Goal: Task Accomplishment & Management: Manage account settings

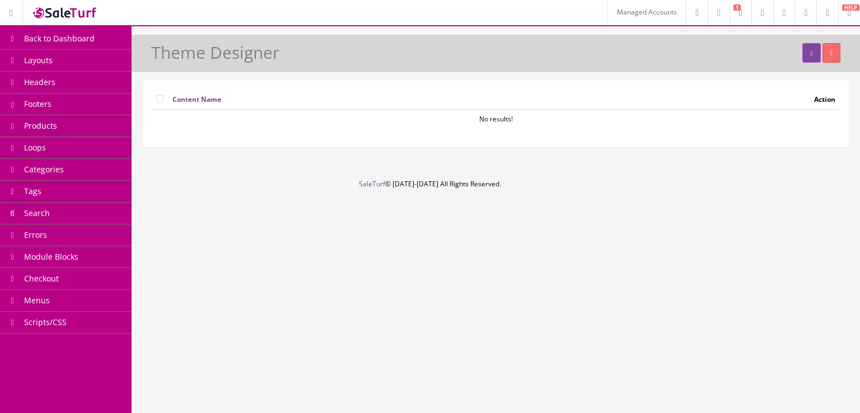
click at [60, 88] on link "Headers" at bounding box center [66, 83] width 132 height 22
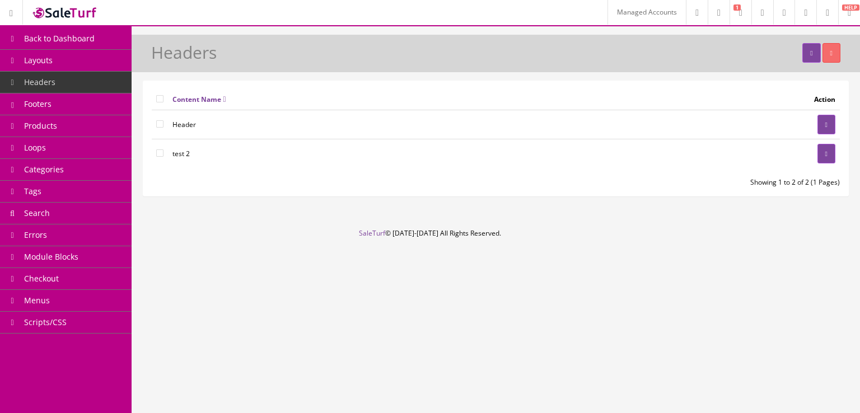
click at [825, 123] on icon at bounding box center [826, 124] width 2 height 7
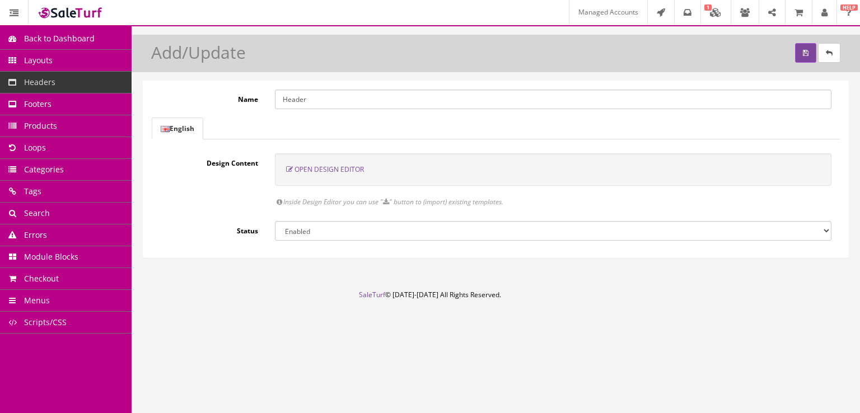
click at [356, 172] on span "Open Design Editor" at bounding box center [328, 170] width 69 height 10
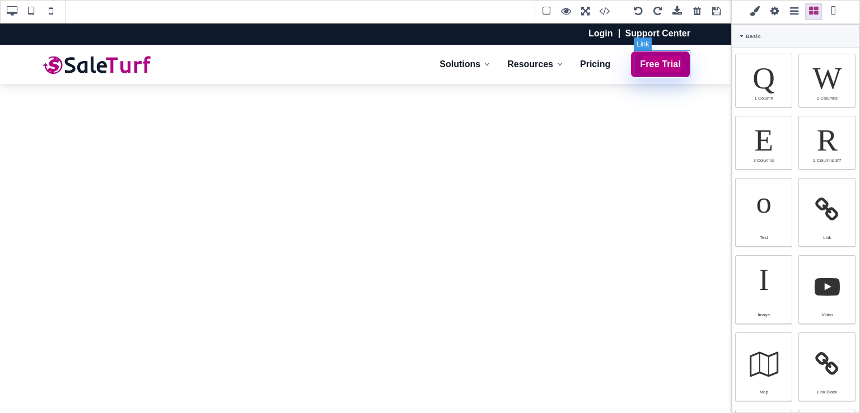
click at [639, 52] on link "Free Trial" at bounding box center [660, 64] width 60 height 27
select select "flex"
type input "10"
type input "16"
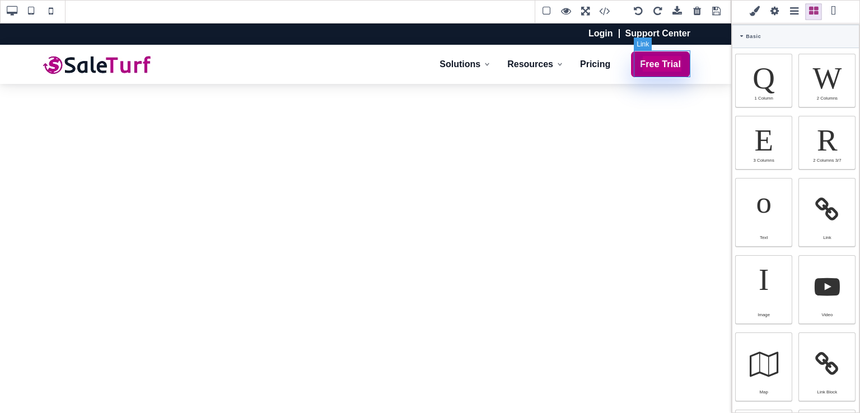
type input "10"
type input "16"
type input "rgb(255, 255, 255)"
select select
type input "16"
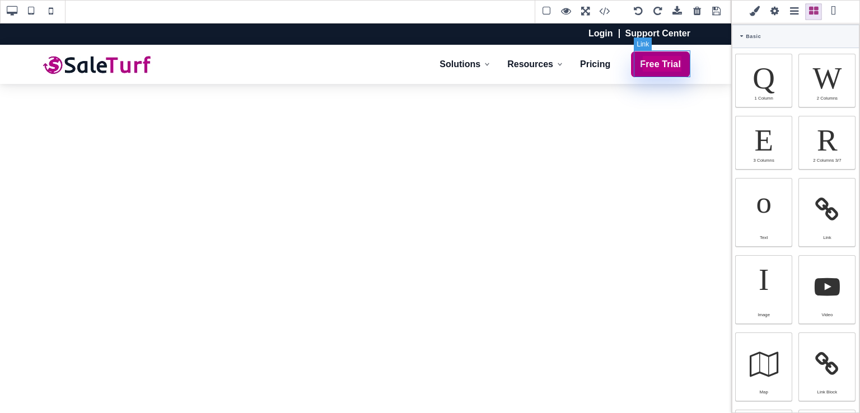
select select "px"
select select "600"
select select
type input "25.6px"
type input "0.16"
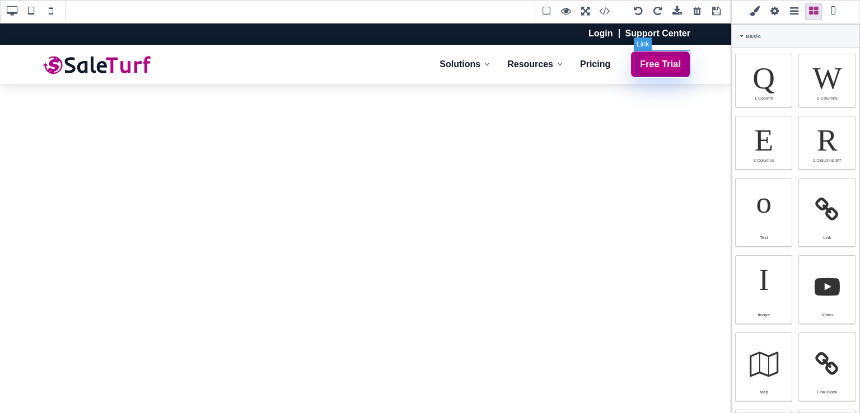
select select "px"
select select
type input "var(--st-primary)"
type input "0.8"
select select "px"
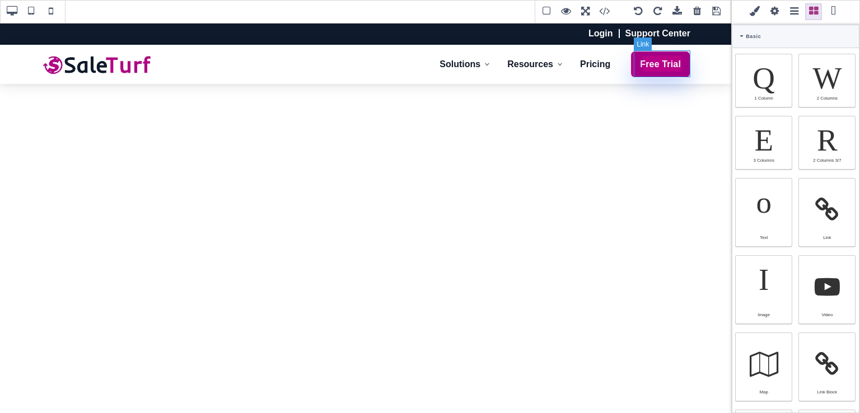
type input "0.8"
select select "px"
type input "0.8"
select select "px"
type input "0.8"
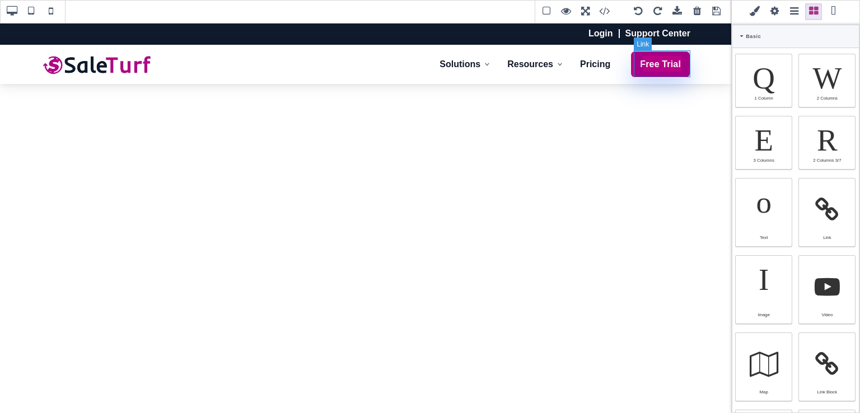
select select "px"
select select "solid"
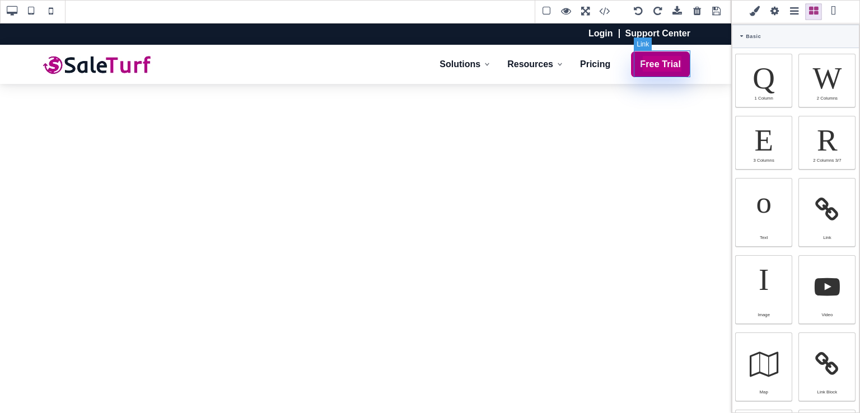
type input "rgb(255, 255, 255)"
type input "8"
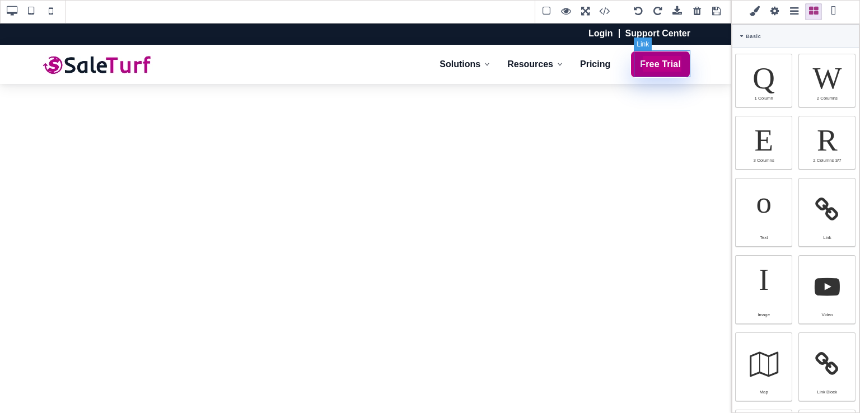
type input "8"
type input "2.4"
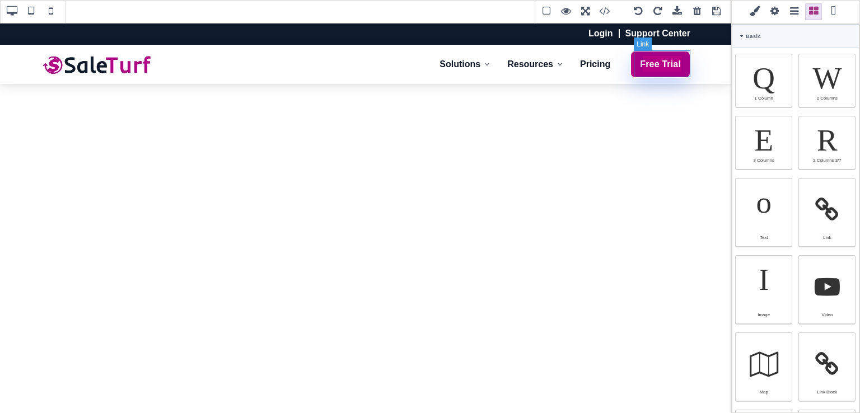
select select "px"
select select "solid"
type input "rgb(59, 151, 227)"
type input "-3"
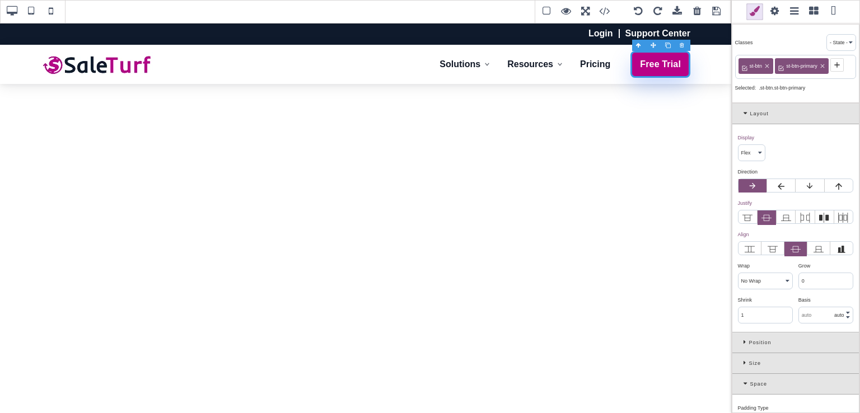
click at [775, 11] on span at bounding box center [774, 11] width 17 height 17
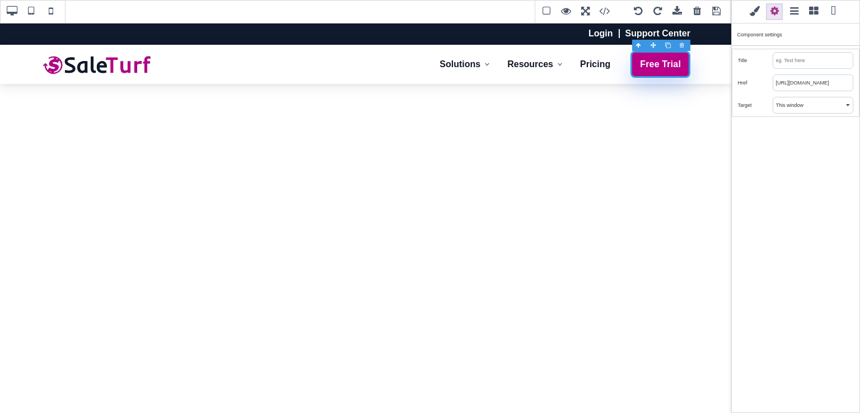
click at [803, 86] on input "https://www.saleturf.com/create/store?plan_id=11" at bounding box center [812, 83] width 79 height 16
click at [743, 83] on div "Href" at bounding box center [755, 83] width 35 height 10
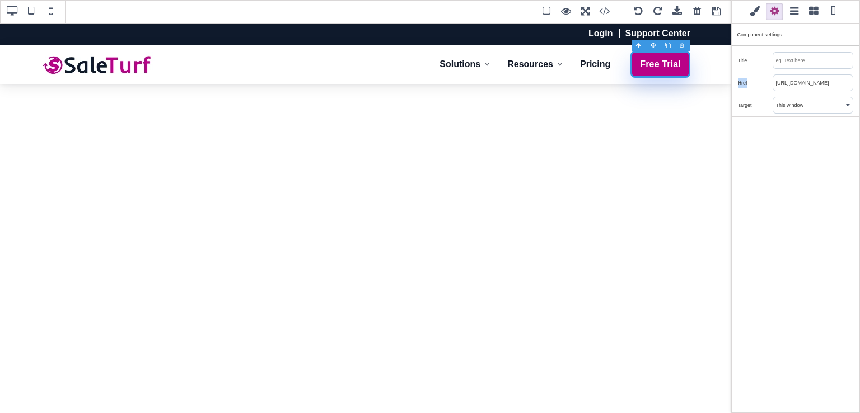
click at [743, 83] on div "Href" at bounding box center [755, 83] width 35 height 10
copy div "Href"
click at [742, 82] on div "Href" at bounding box center [755, 83] width 35 height 10
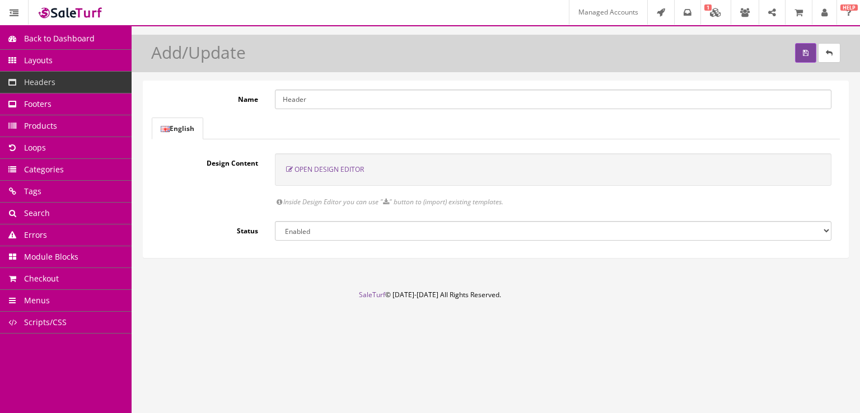
click at [346, 170] on span "Open Design Editor" at bounding box center [328, 170] width 69 height 10
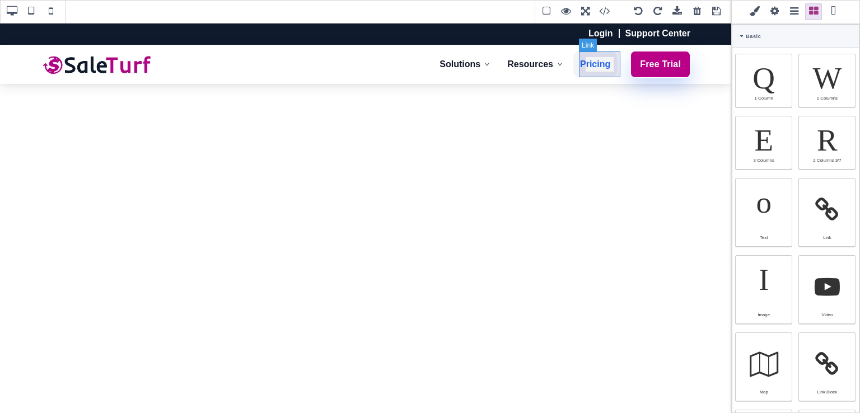
click at [584, 55] on link "Pricing" at bounding box center [595, 64] width 44 height 26
select select
type input "10"
type input "12"
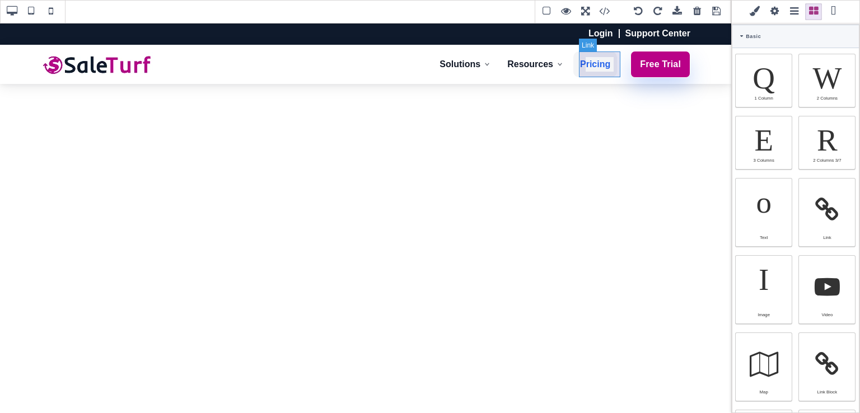
type input "10"
type input "12"
type input "rgb(37, 99, 235)"
select select
type input "16"
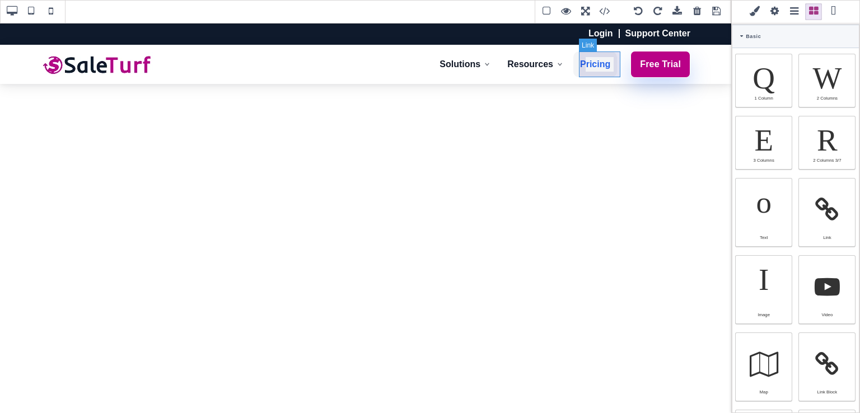
select select "px"
select select "600"
select select
type input "25.6px"
select select
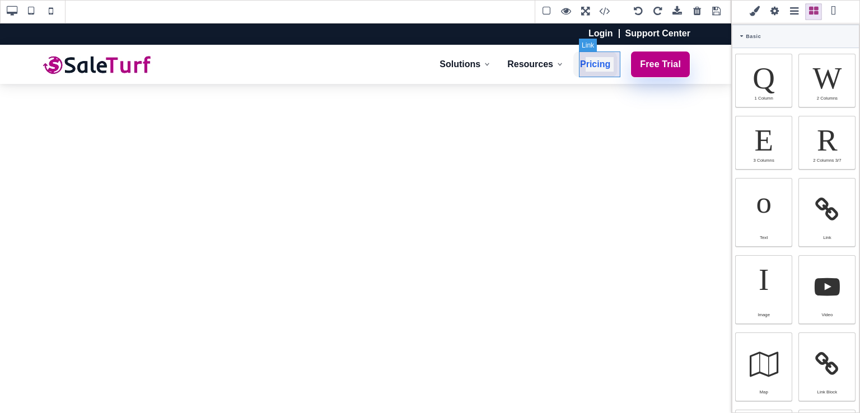
type input "rgb(243, 244, 246)"
type input "0"
select select "px"
type input "0"
select select "px"
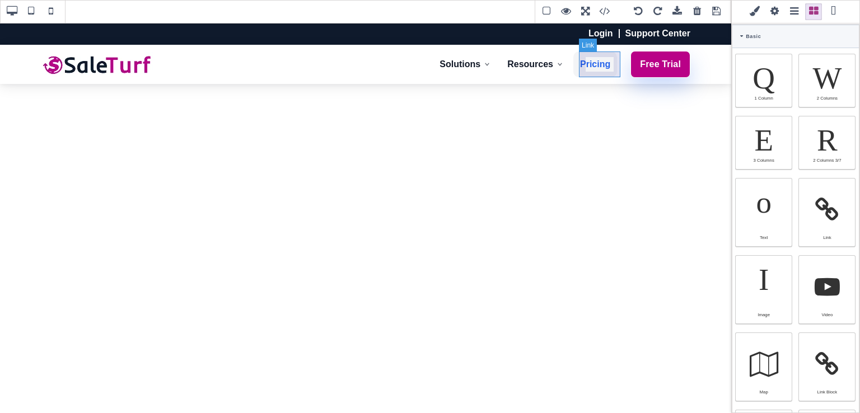
type input "0"
select select "px"
type input "0"
select select "px"
type input "rgb(37, 99, 235)"
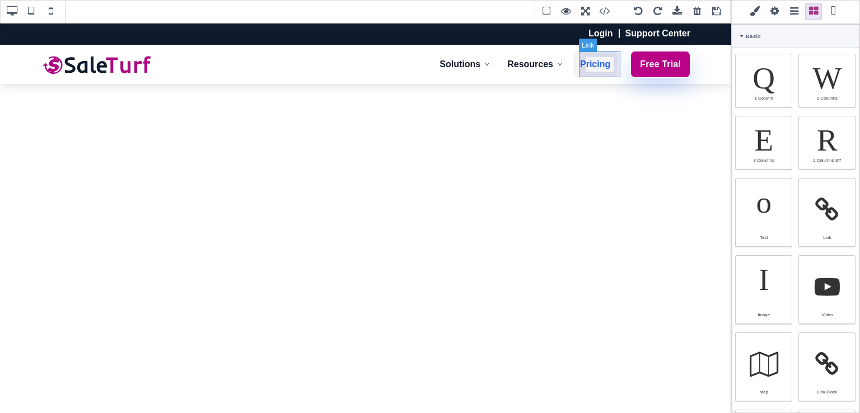
type input "rgb(37, 99, 235)"
type input "10"
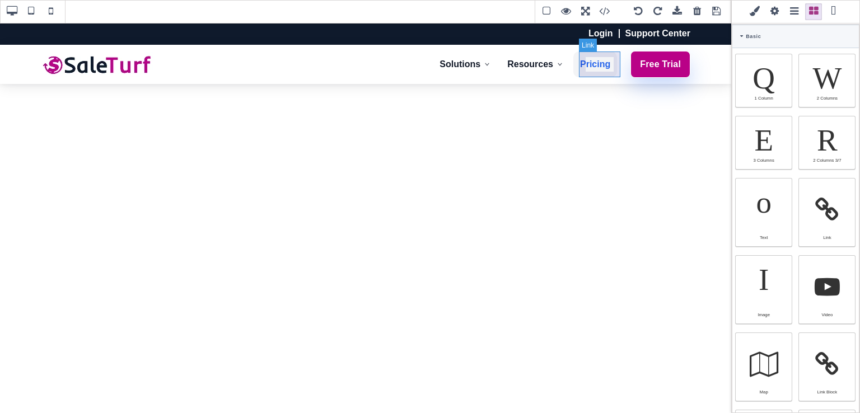
type input "10"
type input "2.4"
select select "px"
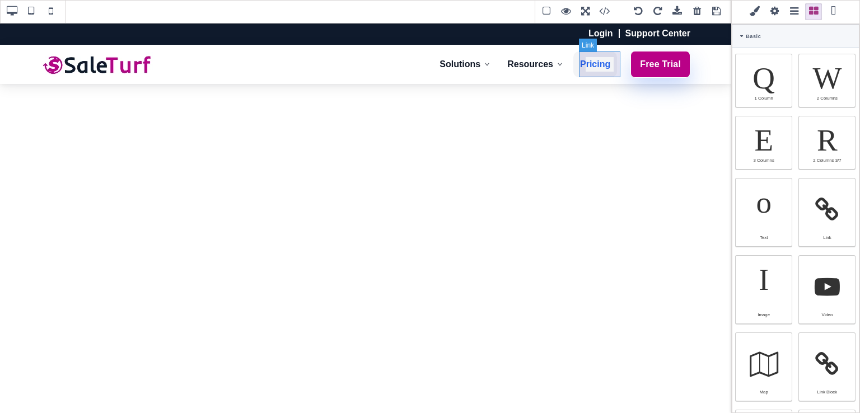
select select "solid"
type input "rgb(59, 151, 227)"
type input "-3"
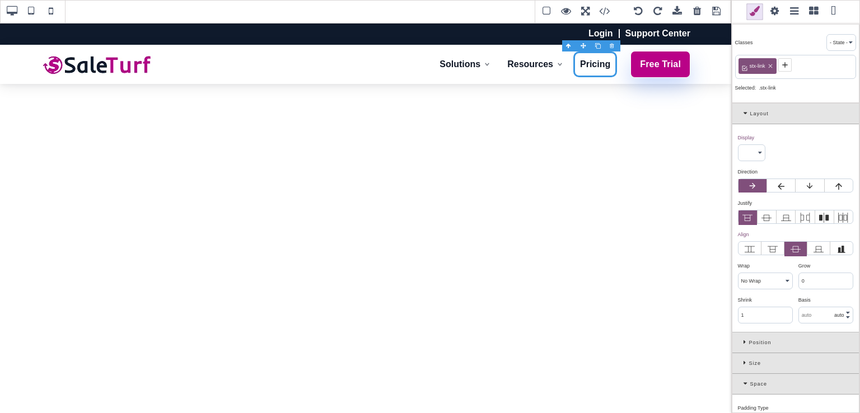
click at [771, 10] on span at bounding box center [774, 11] width 17 height 17
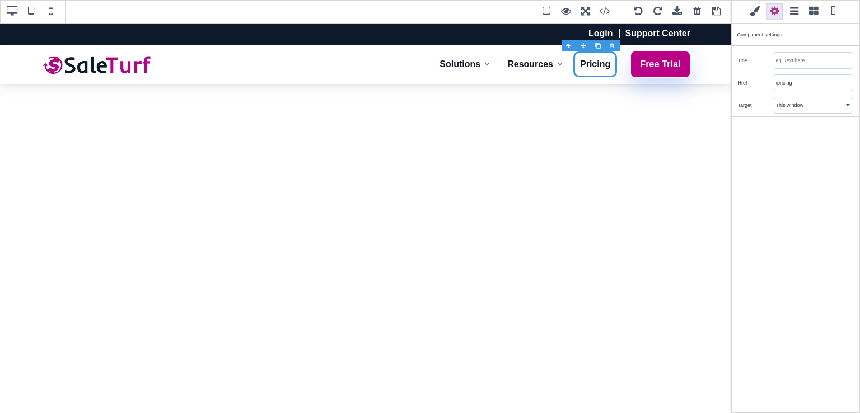
click at [805, 83] on input "/pricing" at bounding box center [812, 83] width 79 height 16
click at [847, 101] on select "This window New window" at bounding box center [812, 105] width 79 height 16
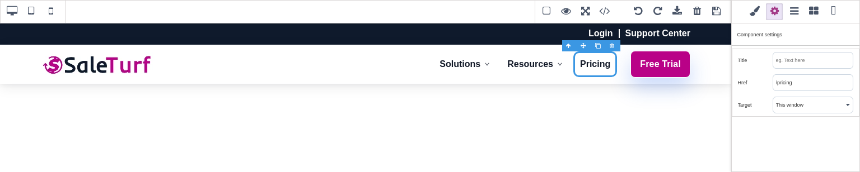
click at [816, 81] on input "/pricing" at bounding box center [812, 83] width 79 height 16
